Goal: Information Seeking & Learning: Learn about a topic

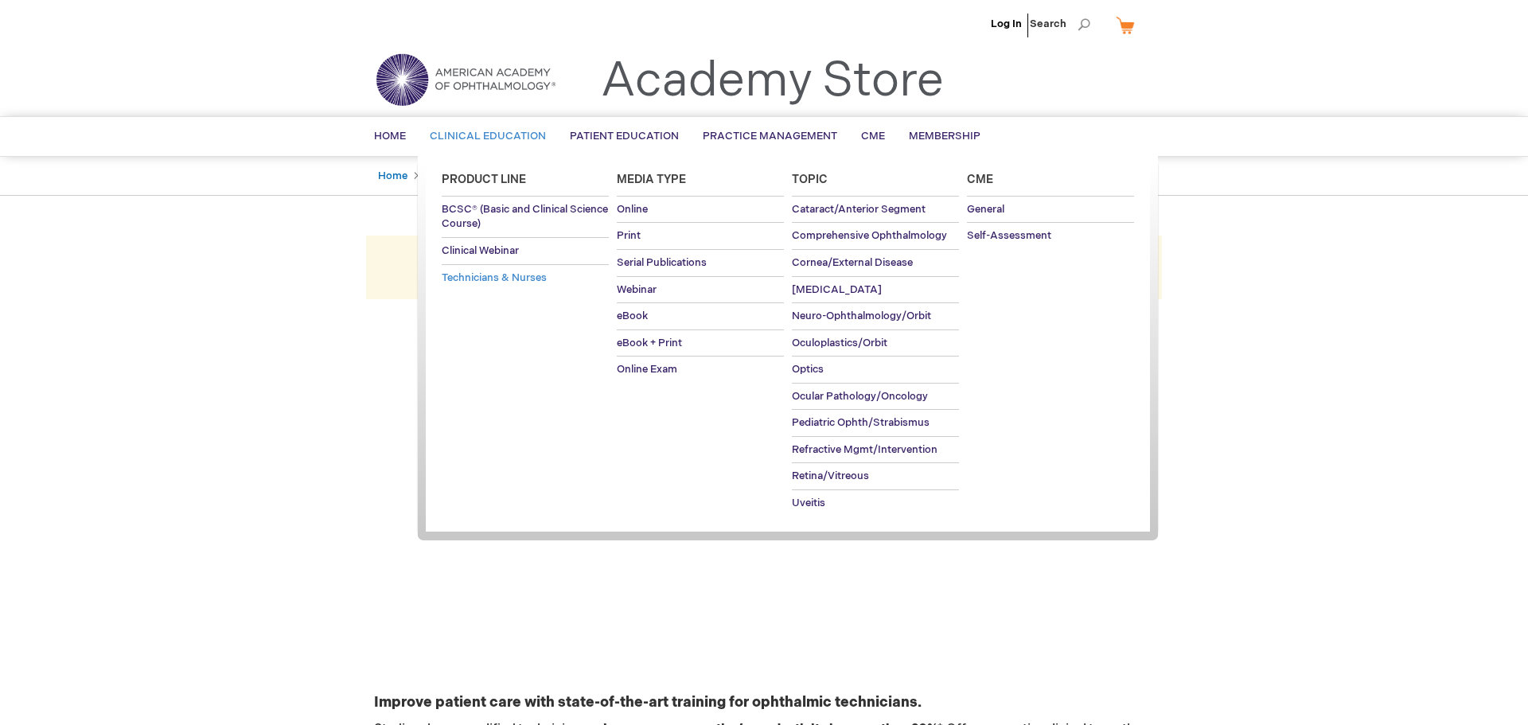
click at [492, 279] on span "Technicians & Nurses" at bounding box center [494, 277] width 105 height 13
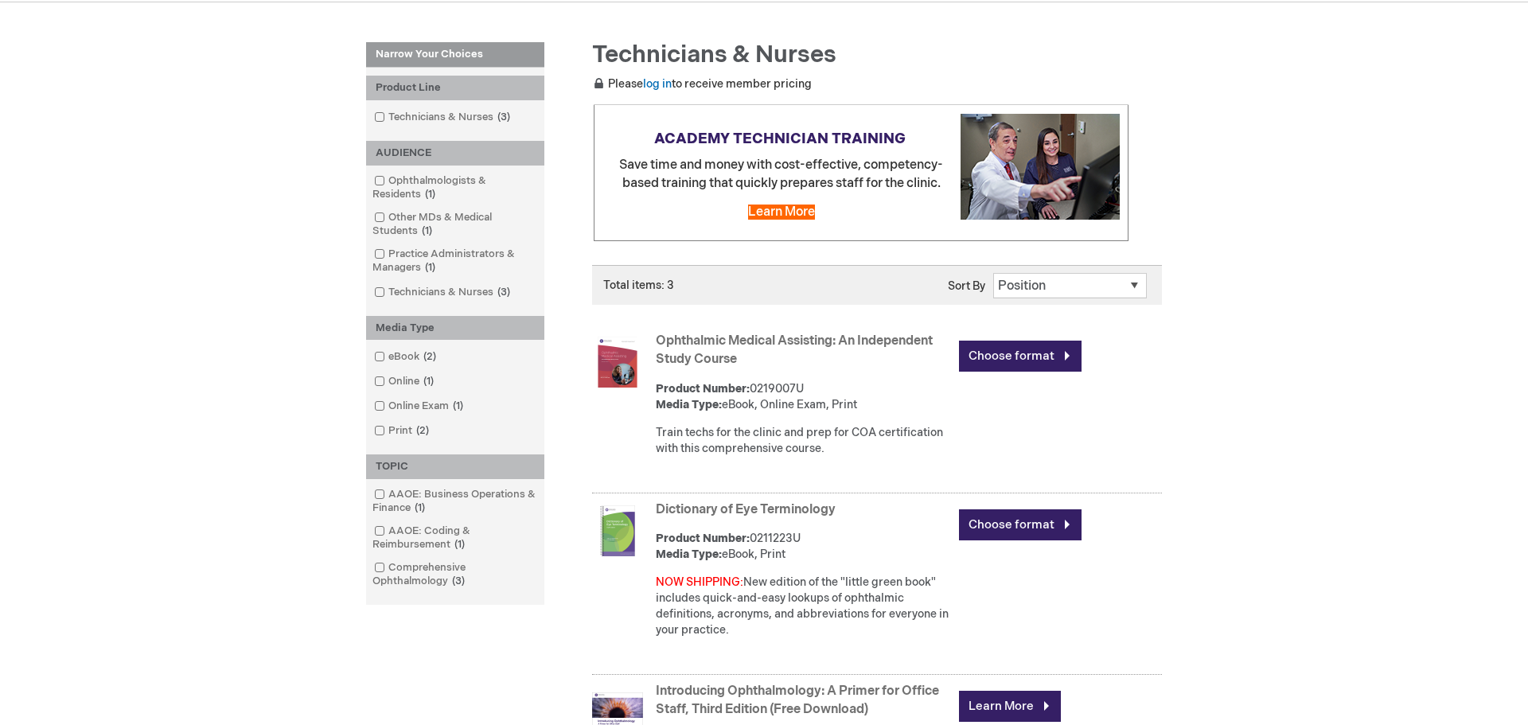
scroll to position [251, 0]
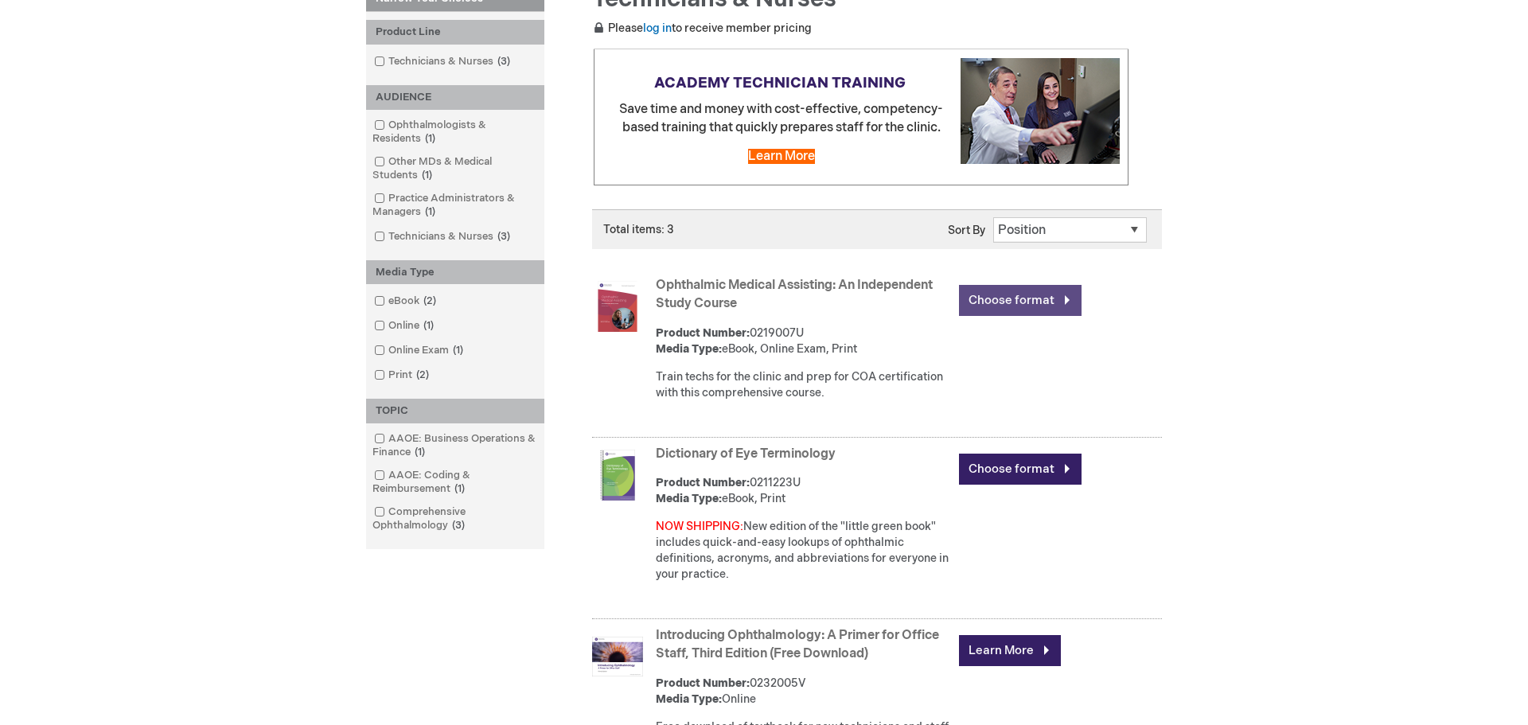
click at [974, 288] on link "Choose format" at bounding box center [1020, 300] width 123 height 31
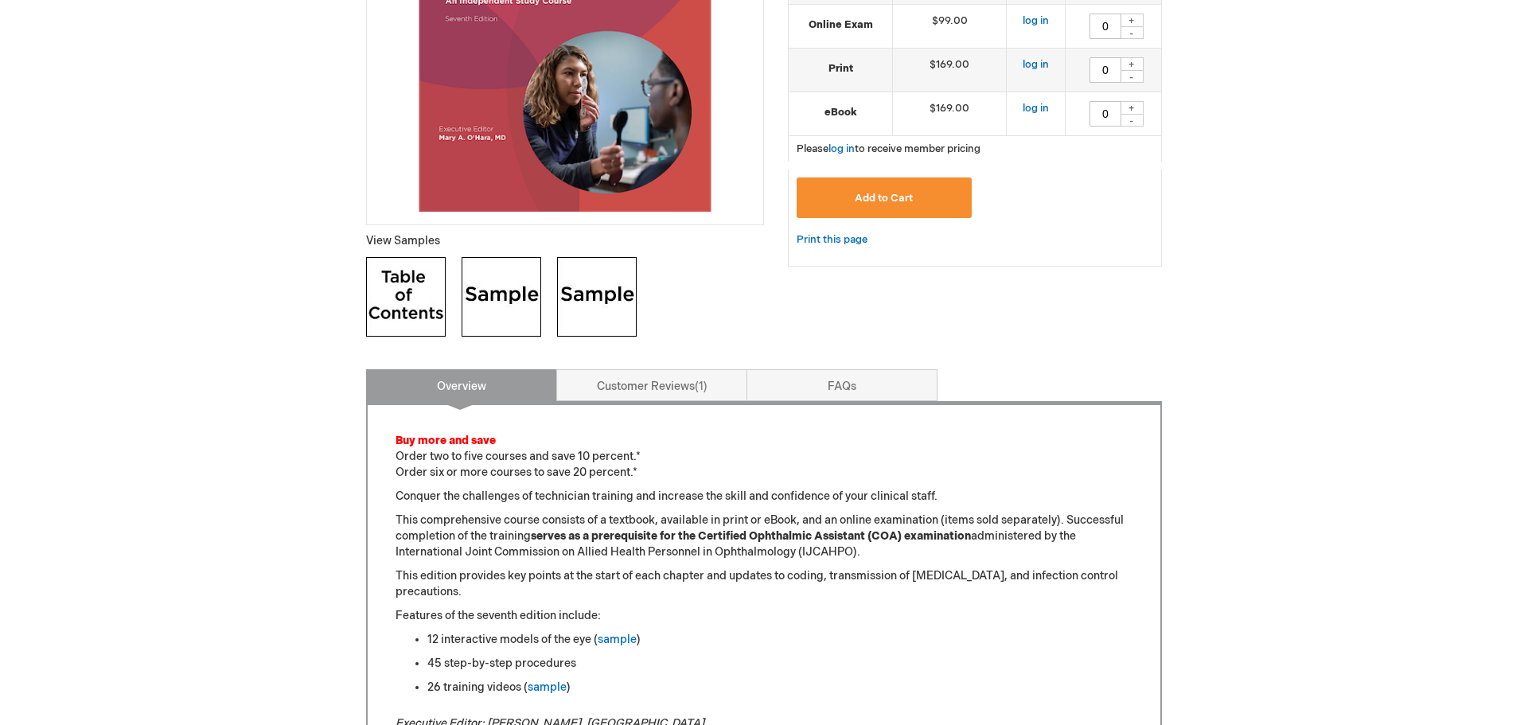
scroll to position [438, 0]
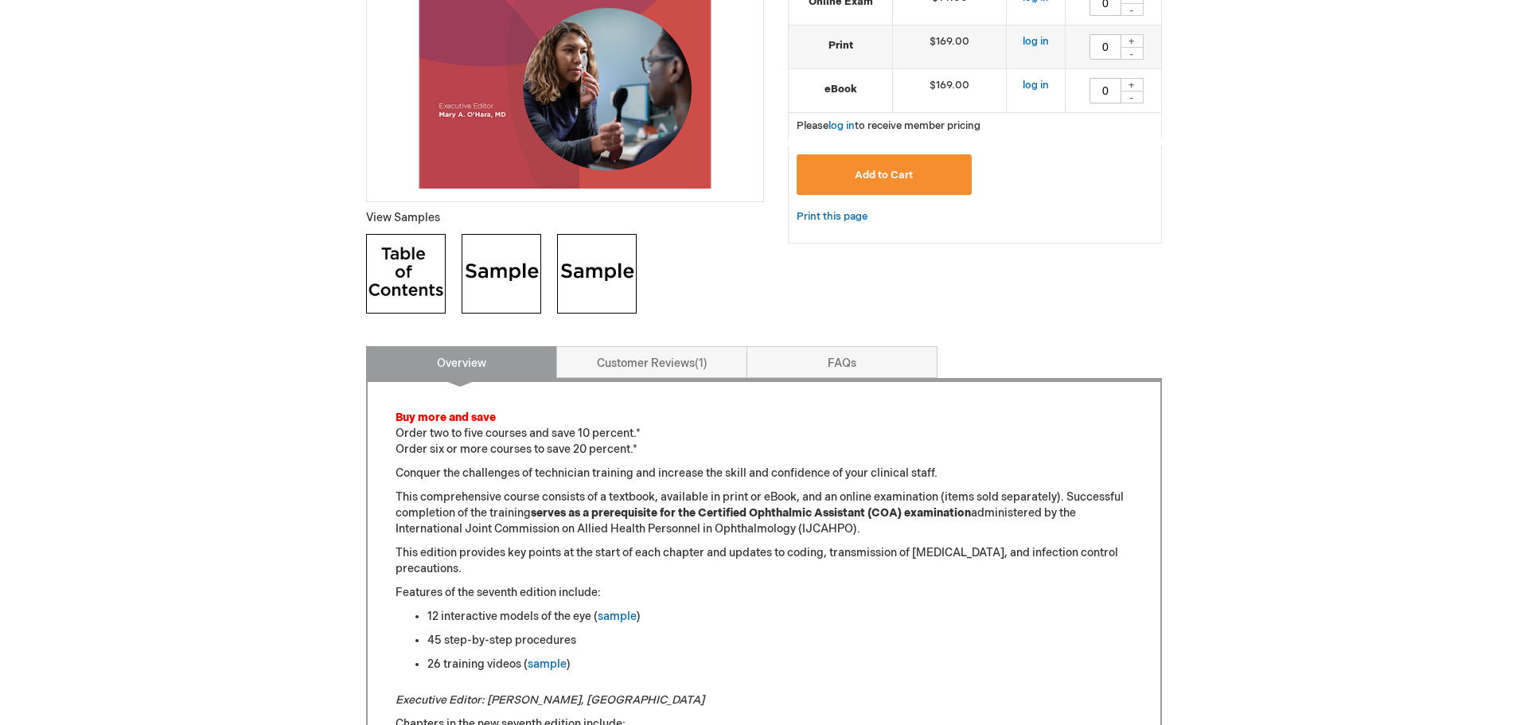
click at [481, 253] on img at bounding box center [502, 274] width 80 height 80
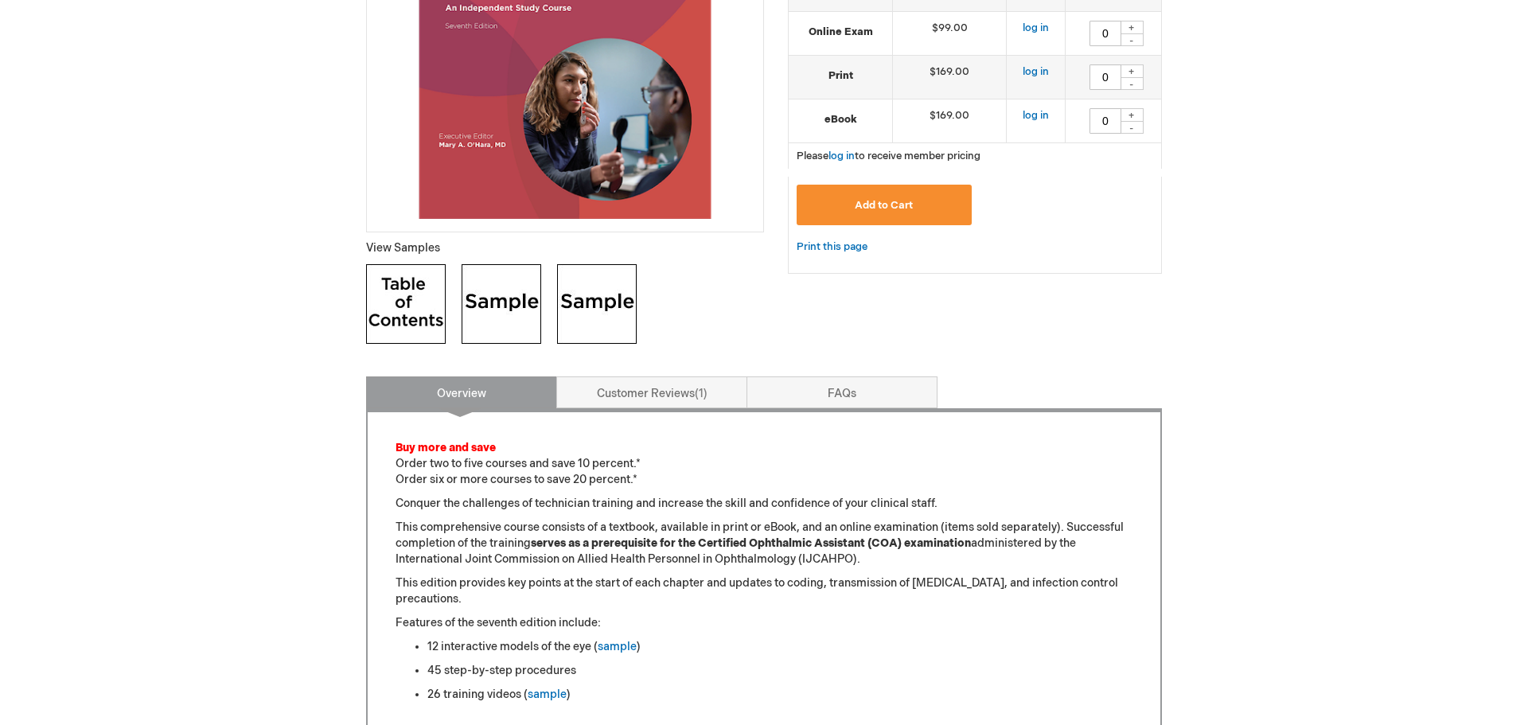
scroll to position [390, 0]
